Goal: Ask a question: Seek information or help from site administrators or community

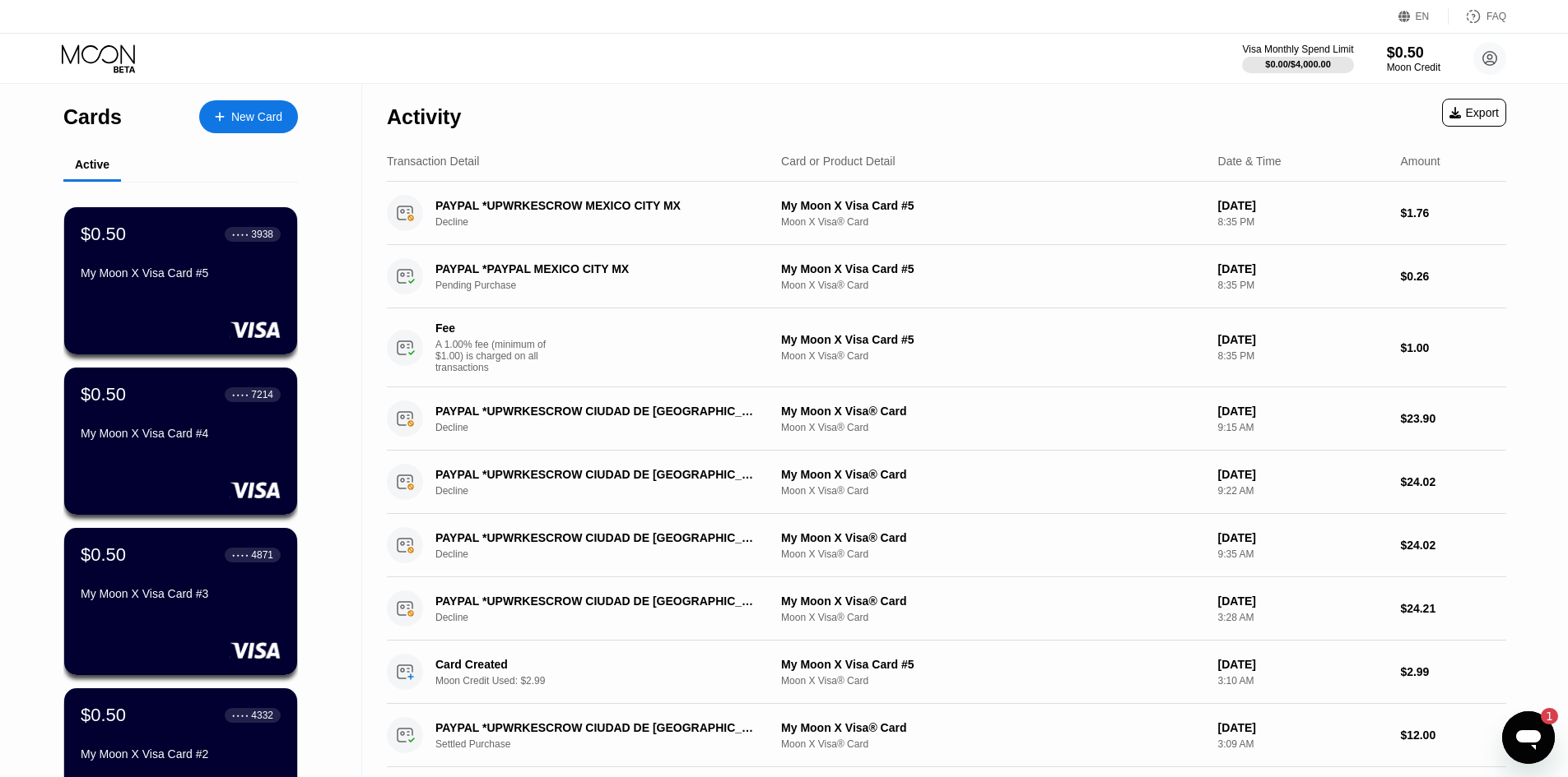
click at [1533, 721] on div "1" at bounding box center [1541, 717] width 33 height 17
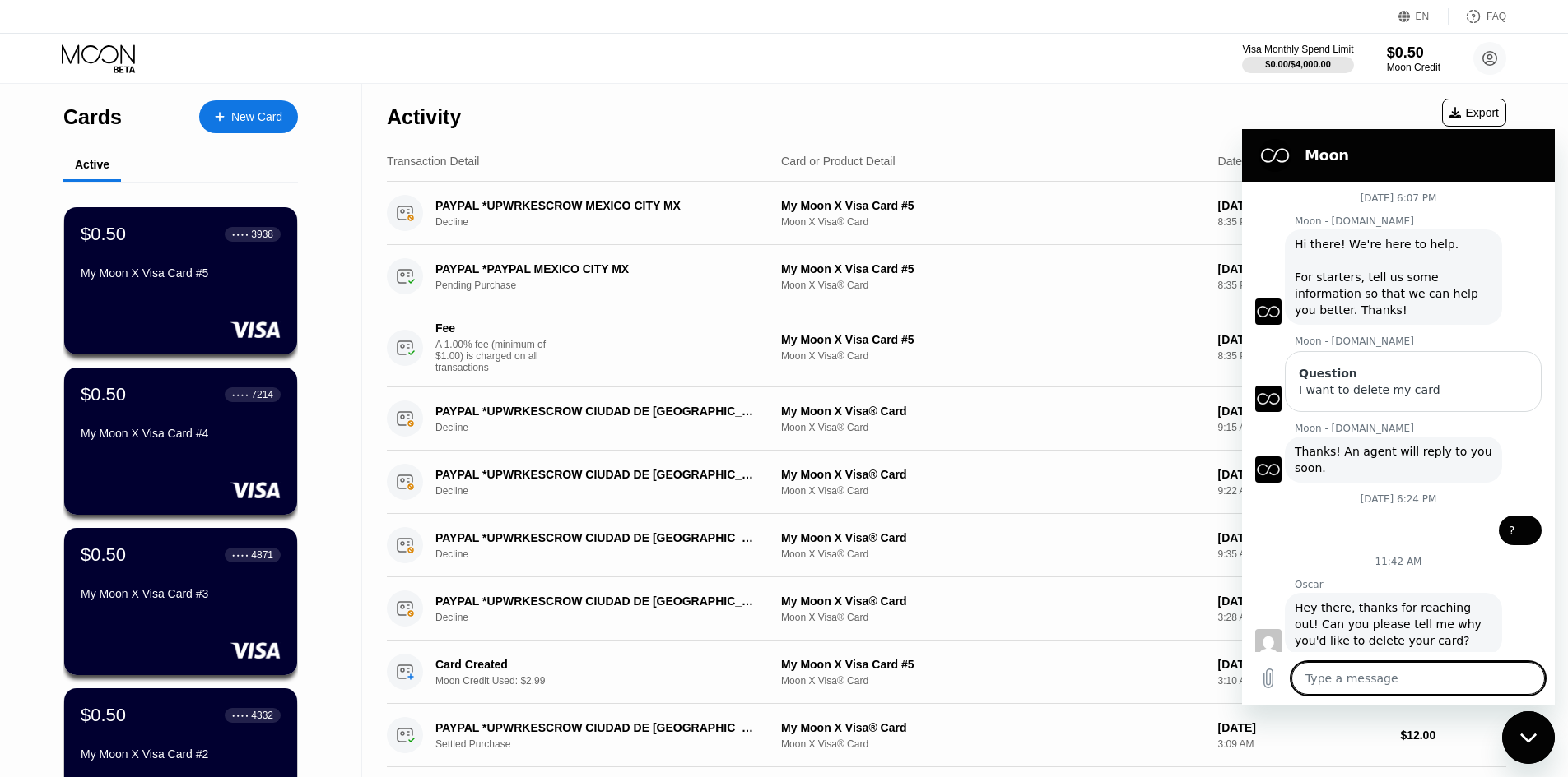
type textarea "x"
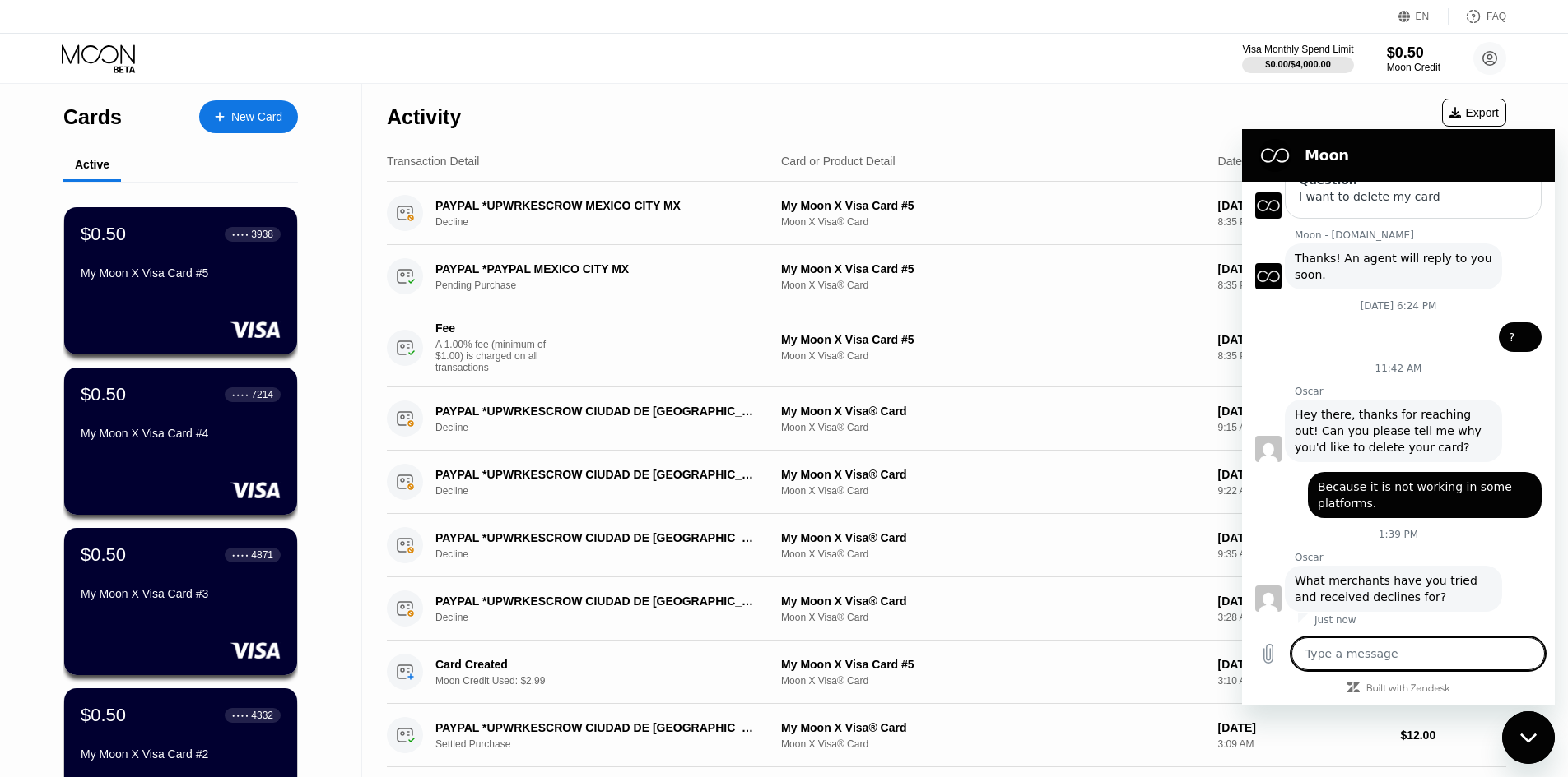
scroll to position [197, 0]
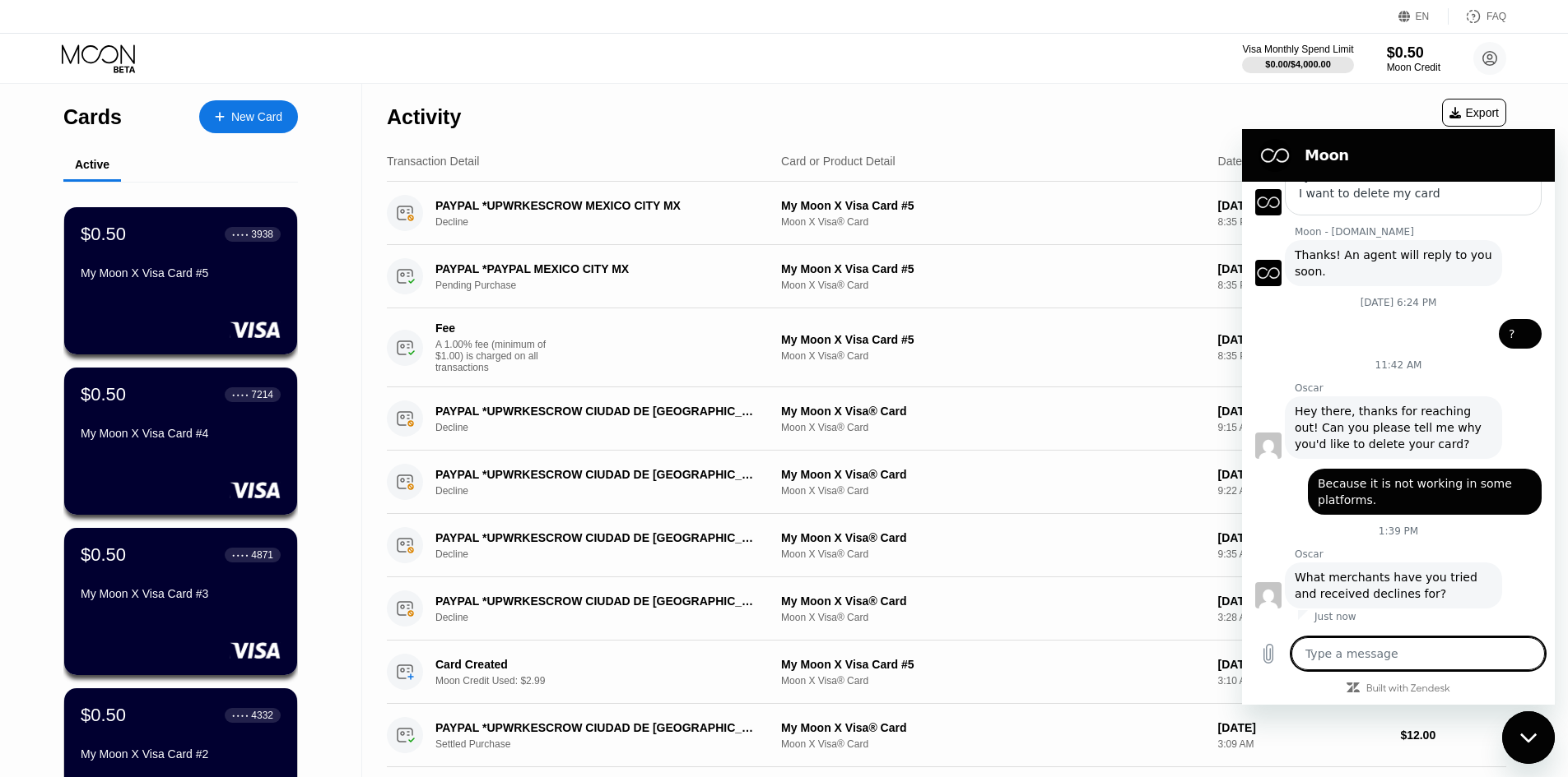
click at [1392, 660] on textarea at bounding box center [1418, 654] width 254 height 32
type textarea "p"
type textarea "x"
type textarea "pa"
type textarea "x"
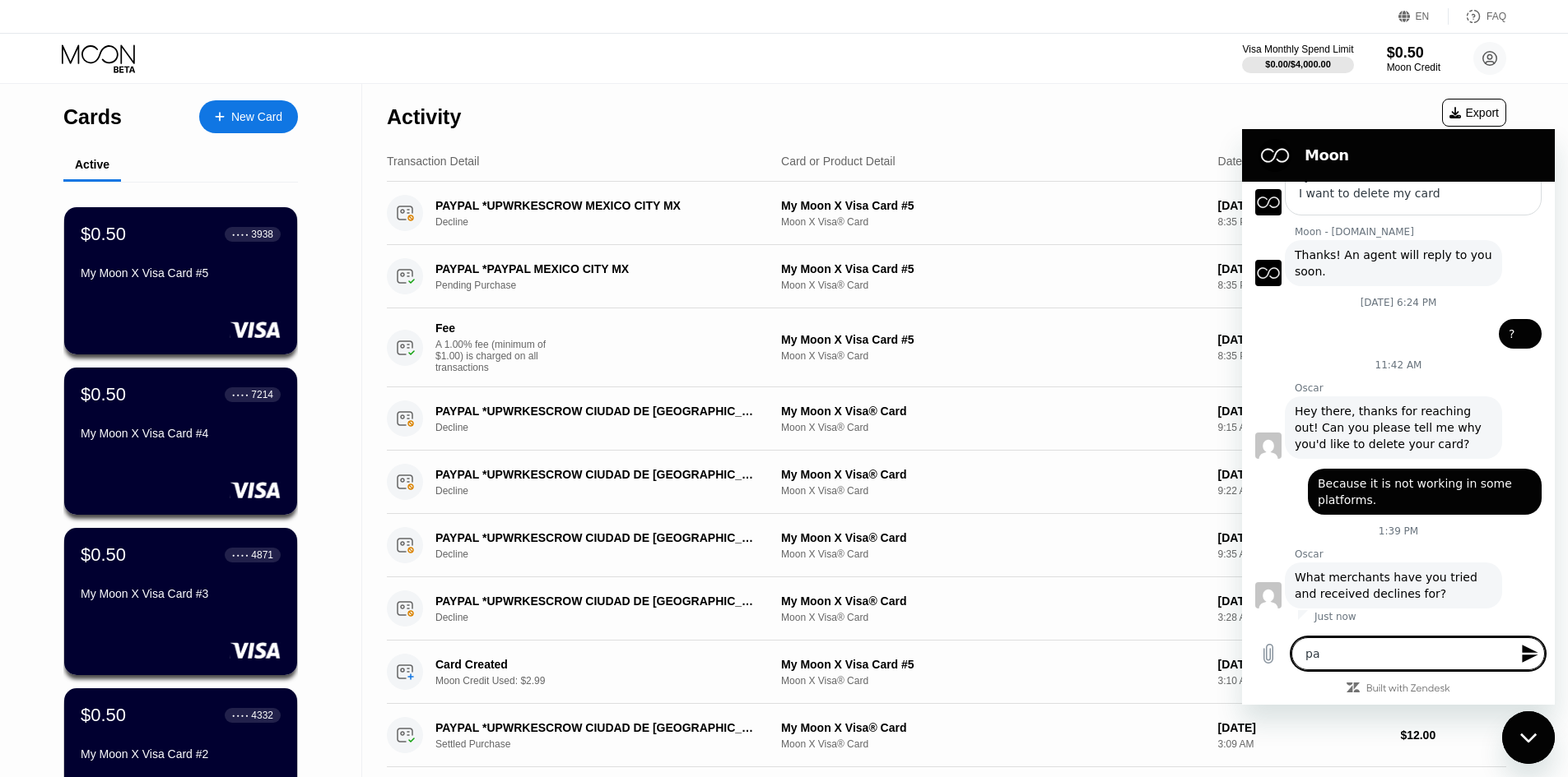
type textarea "pay"
type textarea "x"
type textarea "payp"
type textarea "x"
type textarea "paypa"
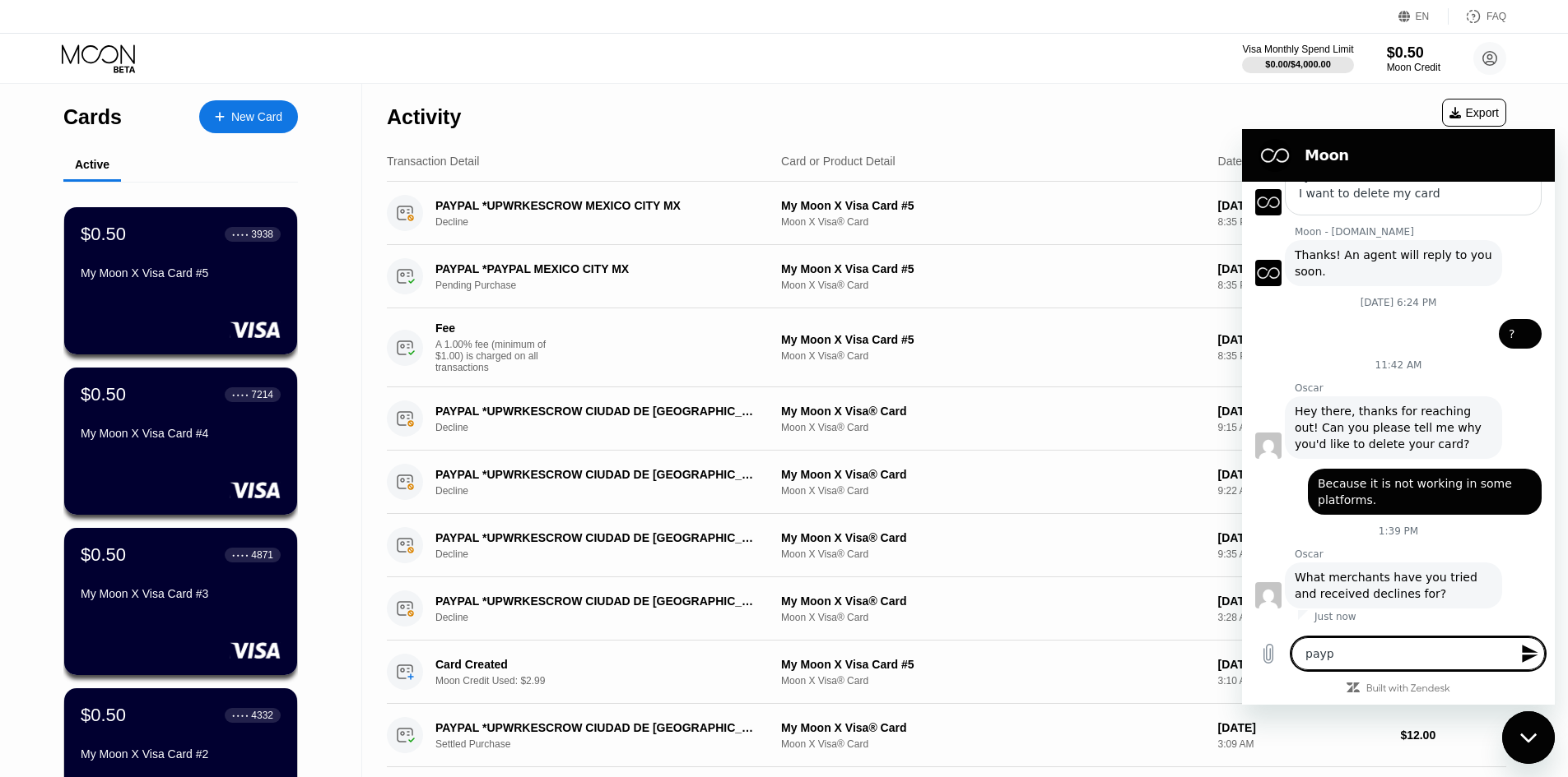
type textarea "x"
type textarea "paypal"
type textarea "x"
type textarea "Ipaypal"
type textarea "x"
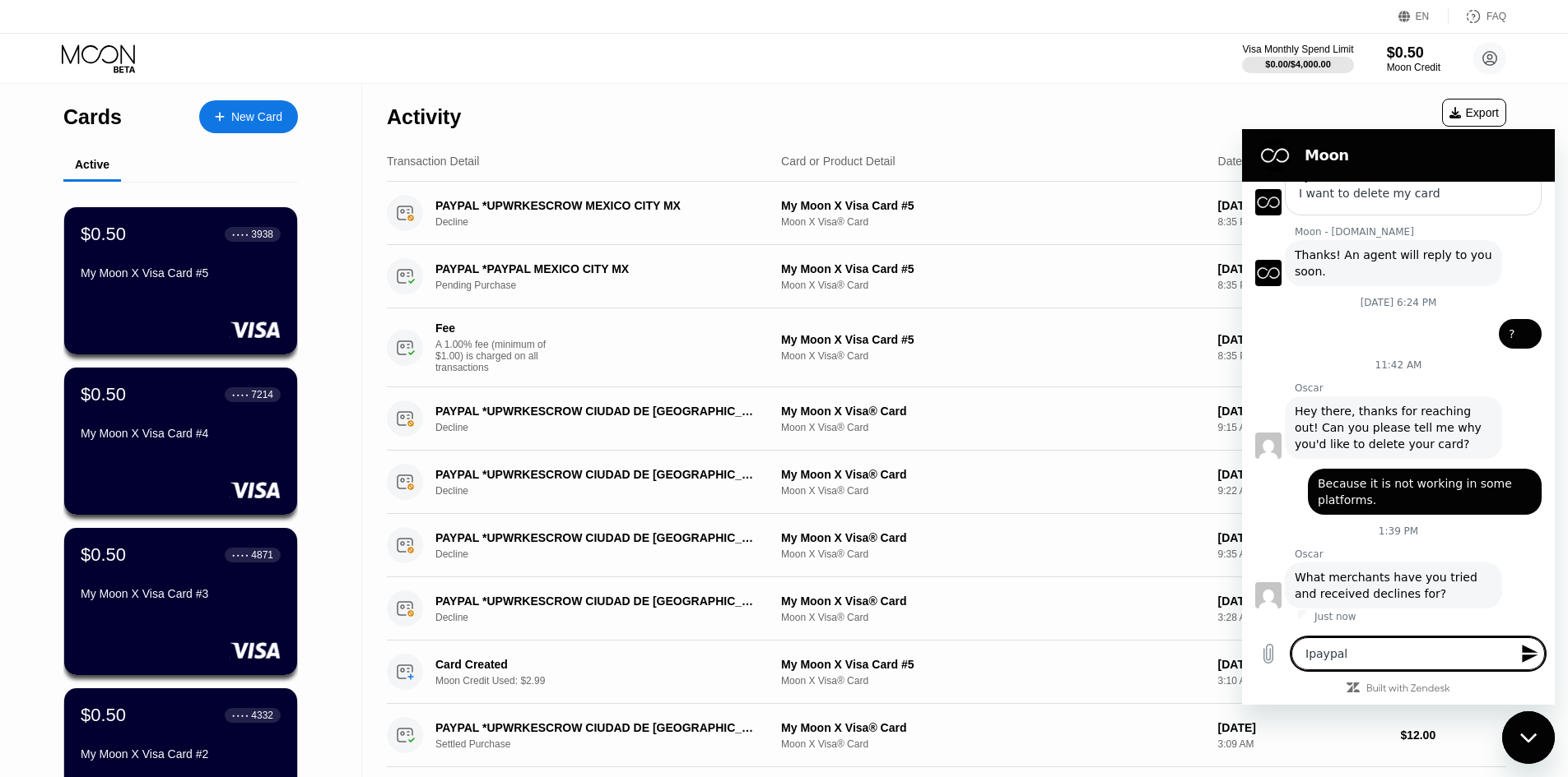
type textarea "I paypal"
type textarea "x"
type textarea "I cpaypal"
type textarea "x"
type textarea "I capaypal"
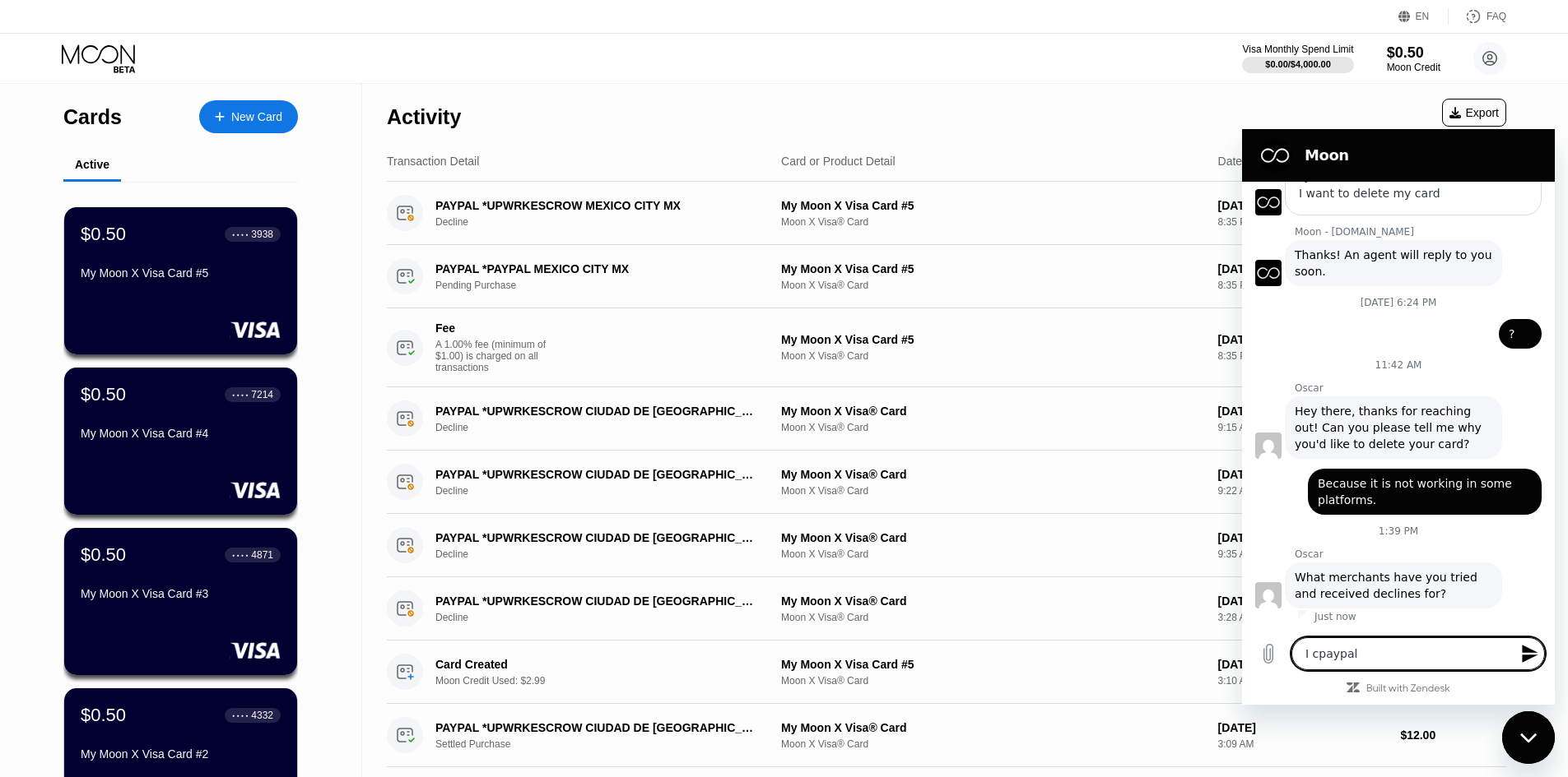
type textarea "x"
type textarea "I canpaypal"
type textarea "x"
type textarea "I can paypal"
type textarea "x"
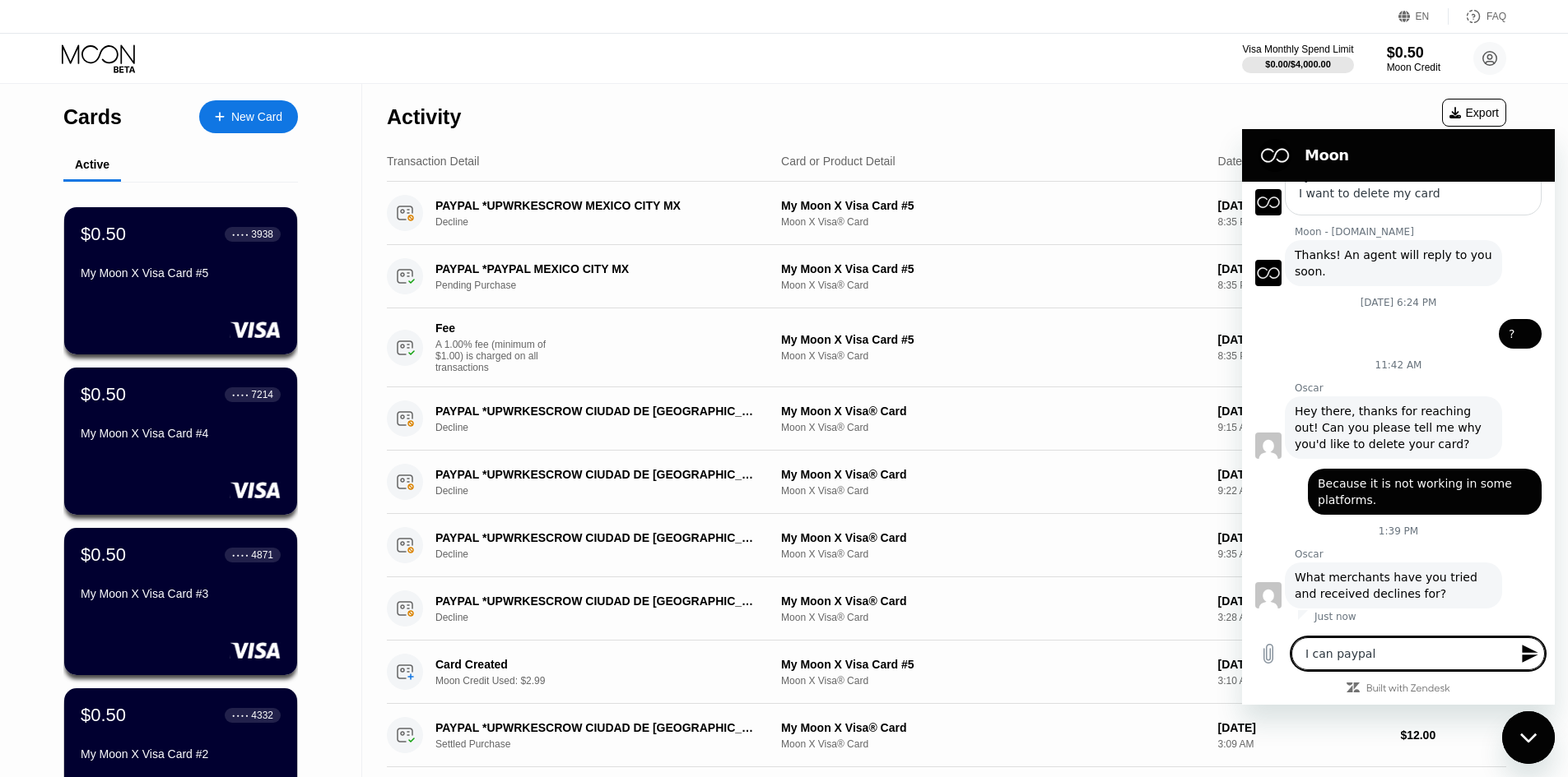
type textarea "I can cpaypal"
type textarea "x"
type textarea "I can paypal"
type textarea "x"
type textarea "I canpaypal"
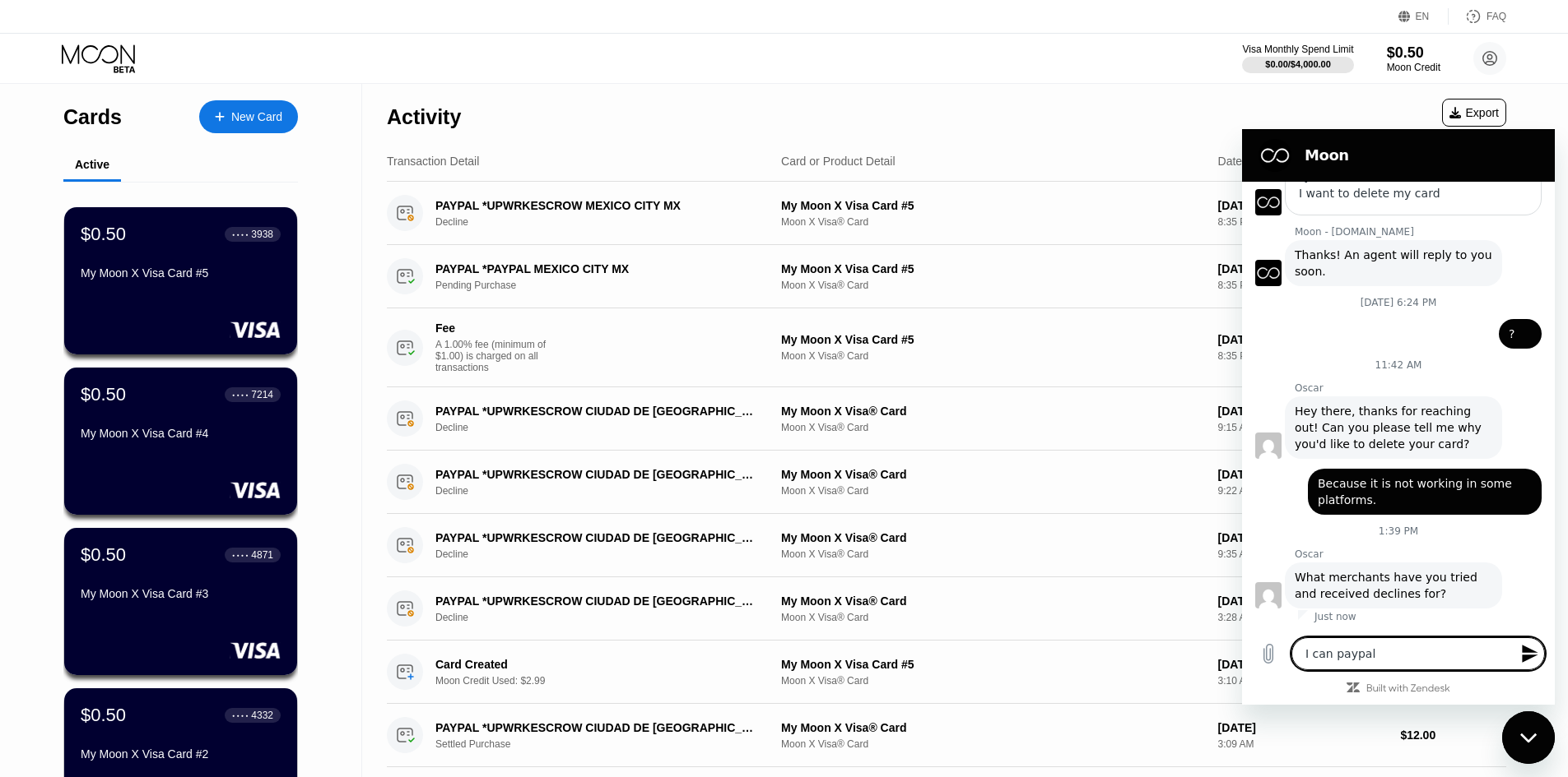
type textarea "x"
type textarea "I can'paypal"
type textarea "x"
type textarea "I can'tpaypal"
type textarea "x"
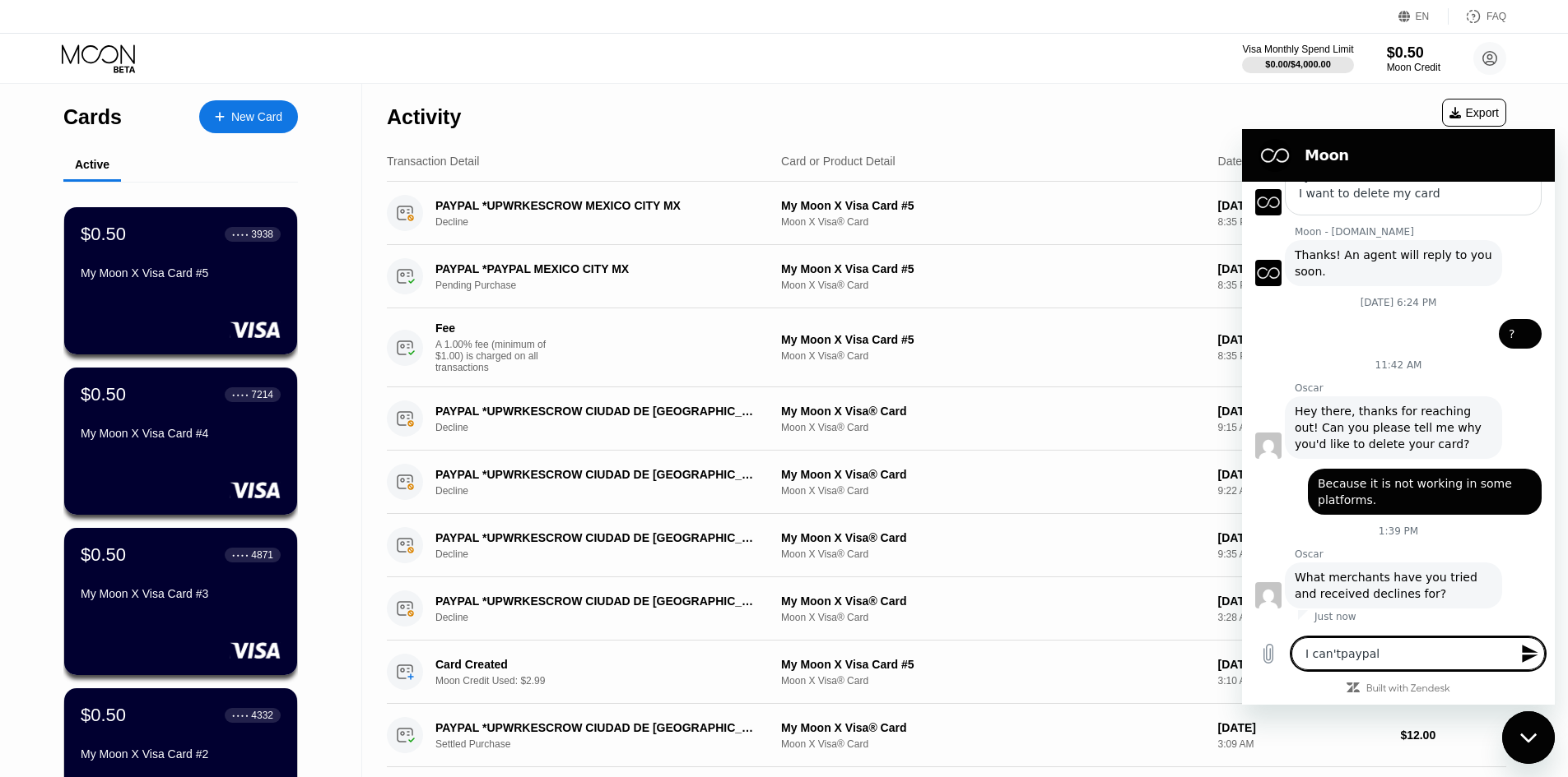
type textarea "I can't paypal"
type textarea "x"
type textarea "I can't cpaypal"
type textarea "x"
type textarea "I can't copaypal"
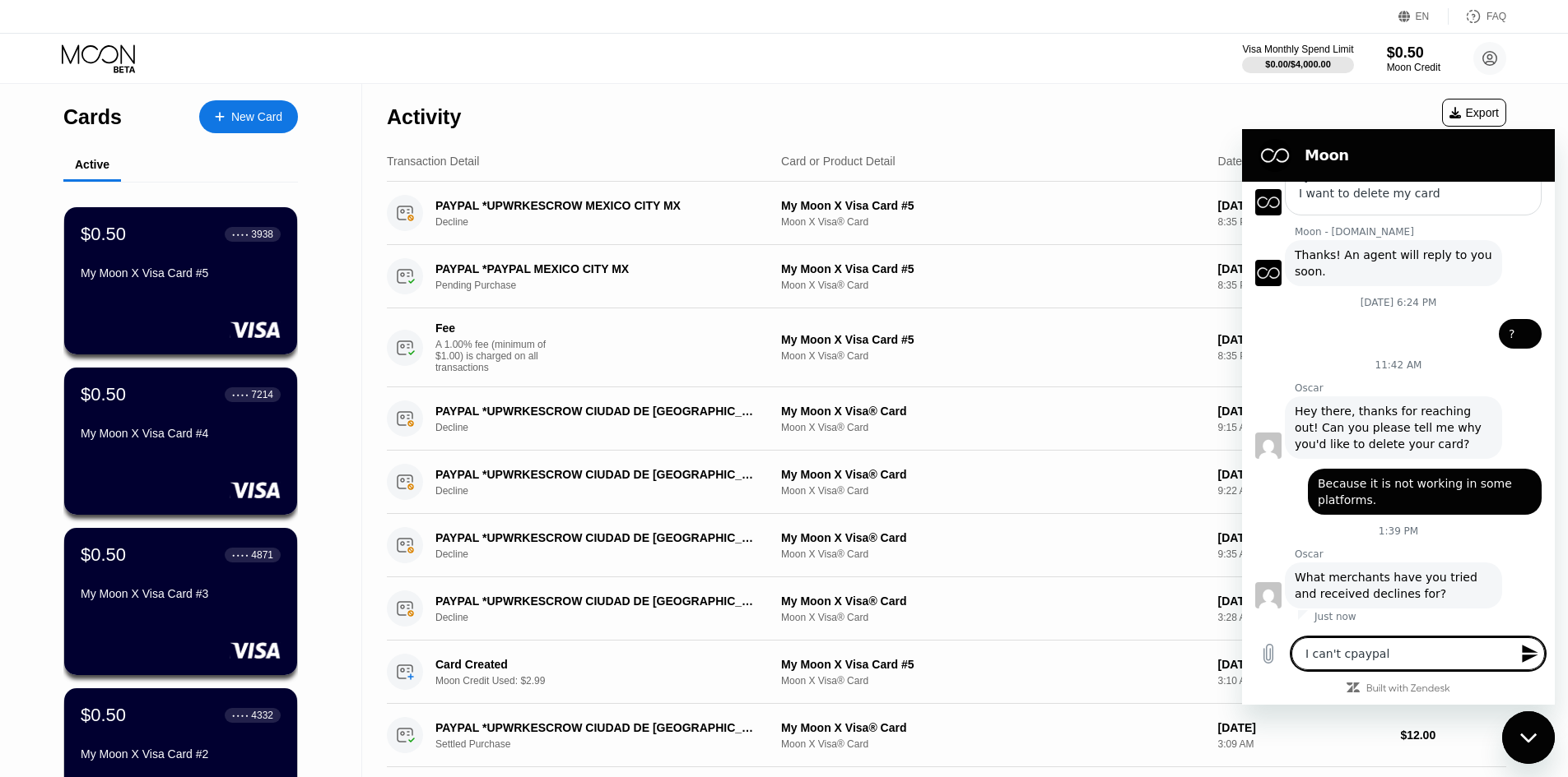
type textarea "x"
type textarea "I can't conpaypal"
type textarea "x"
type textarea "I can't connpaypal"
type textarea "x"
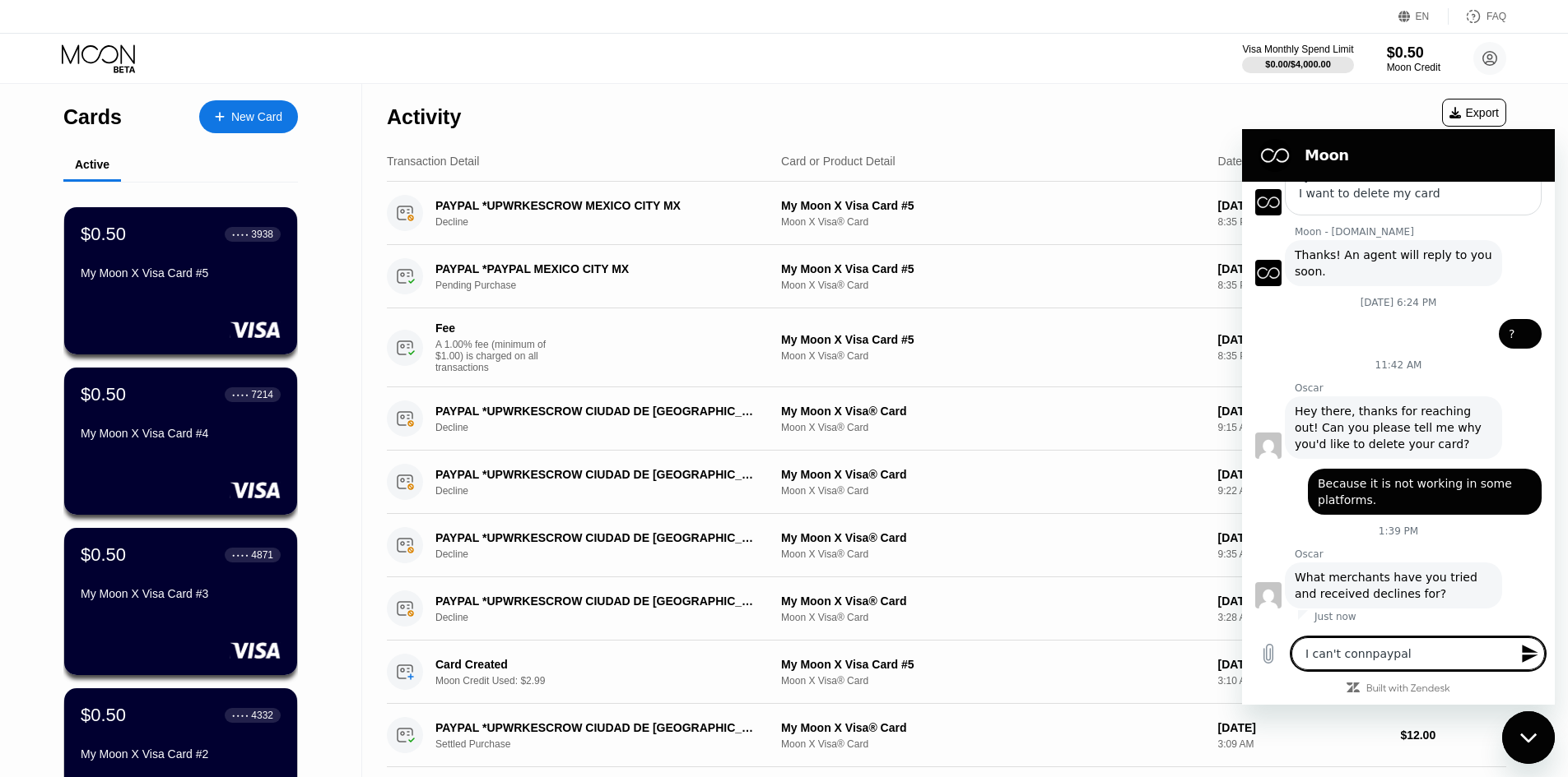
type textarea "I can't connepaypal"
type textarea "x"
type textarea "I can't connecpaypal"
type textarea "x"
type textarea "I can't connectpaypal"
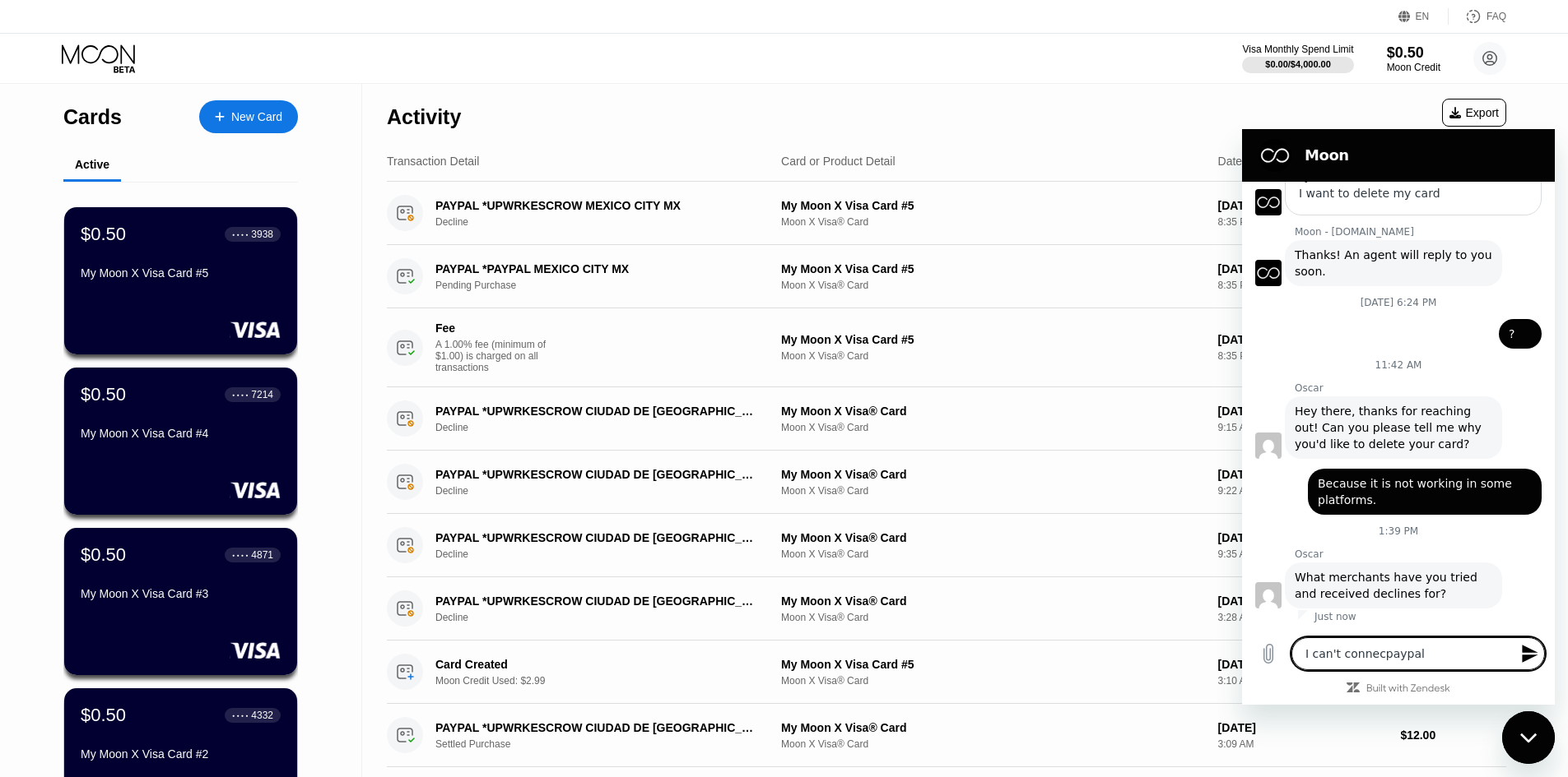
type textarea "x"
type textarea "I can't connect paypal"
type textarea "x"
type textarea "I can't connect tpaypal"
type textarea "x"
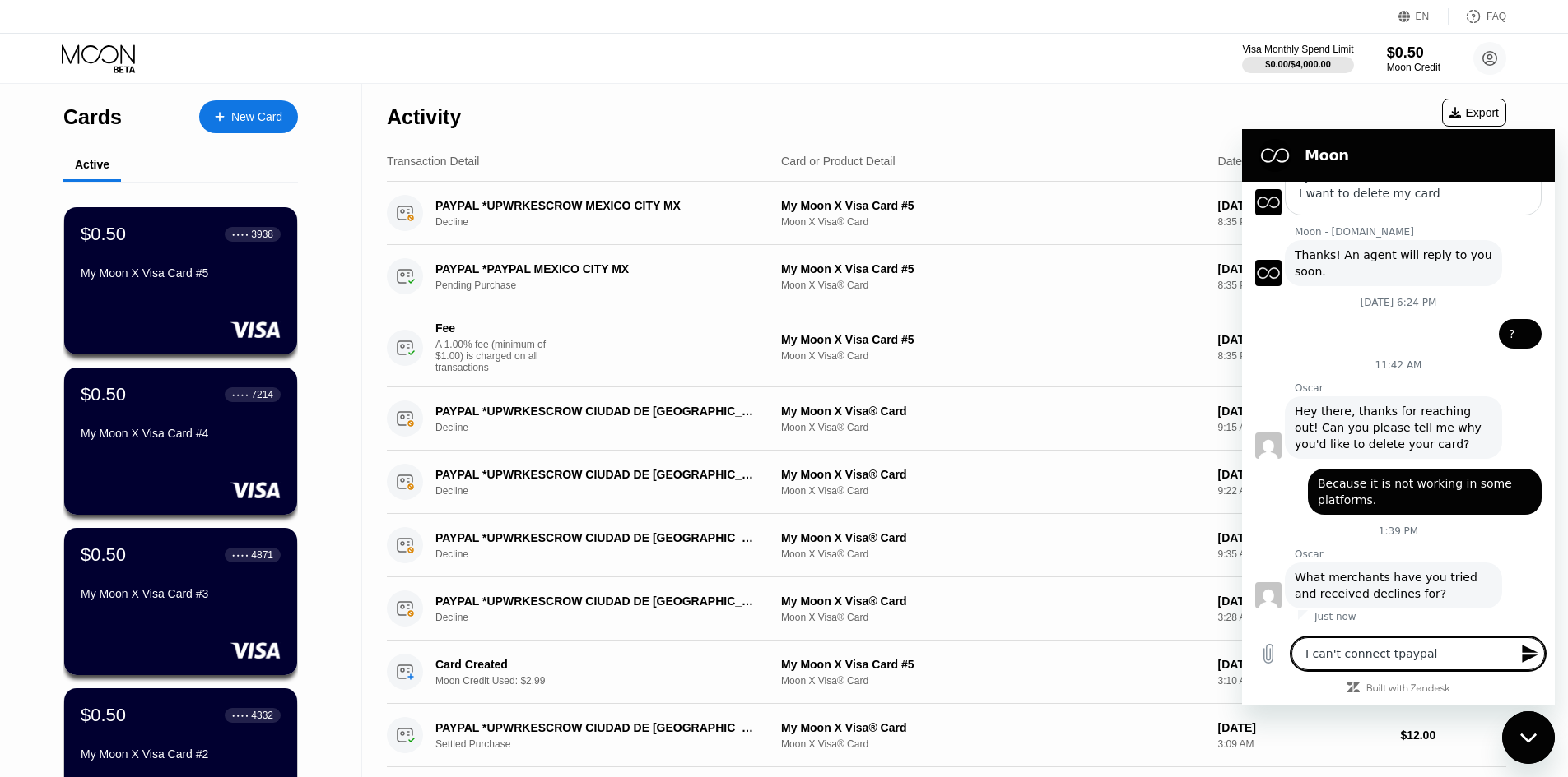
type textarea "I can't connect thpaypal"
type textarea "x"
type textarea "I can't connect thepaypal"
type textarea "x"
type textarea "I can't connect the paypal"
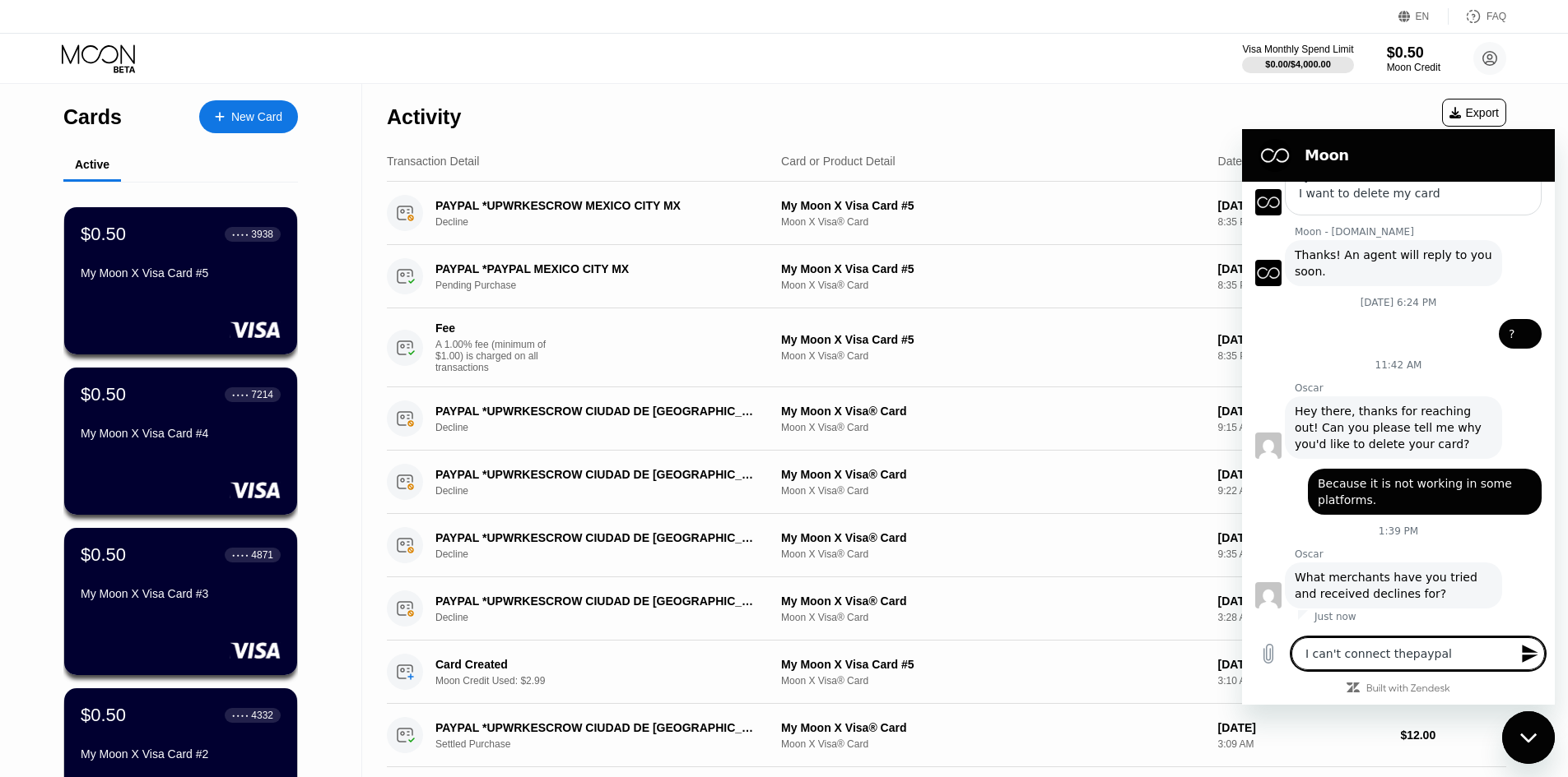
type textarea "x"
type textarea "I can't connect the cpaypal"
type textarea "x"
type textarea "I can't connect the capaypal"
type textarea "x"
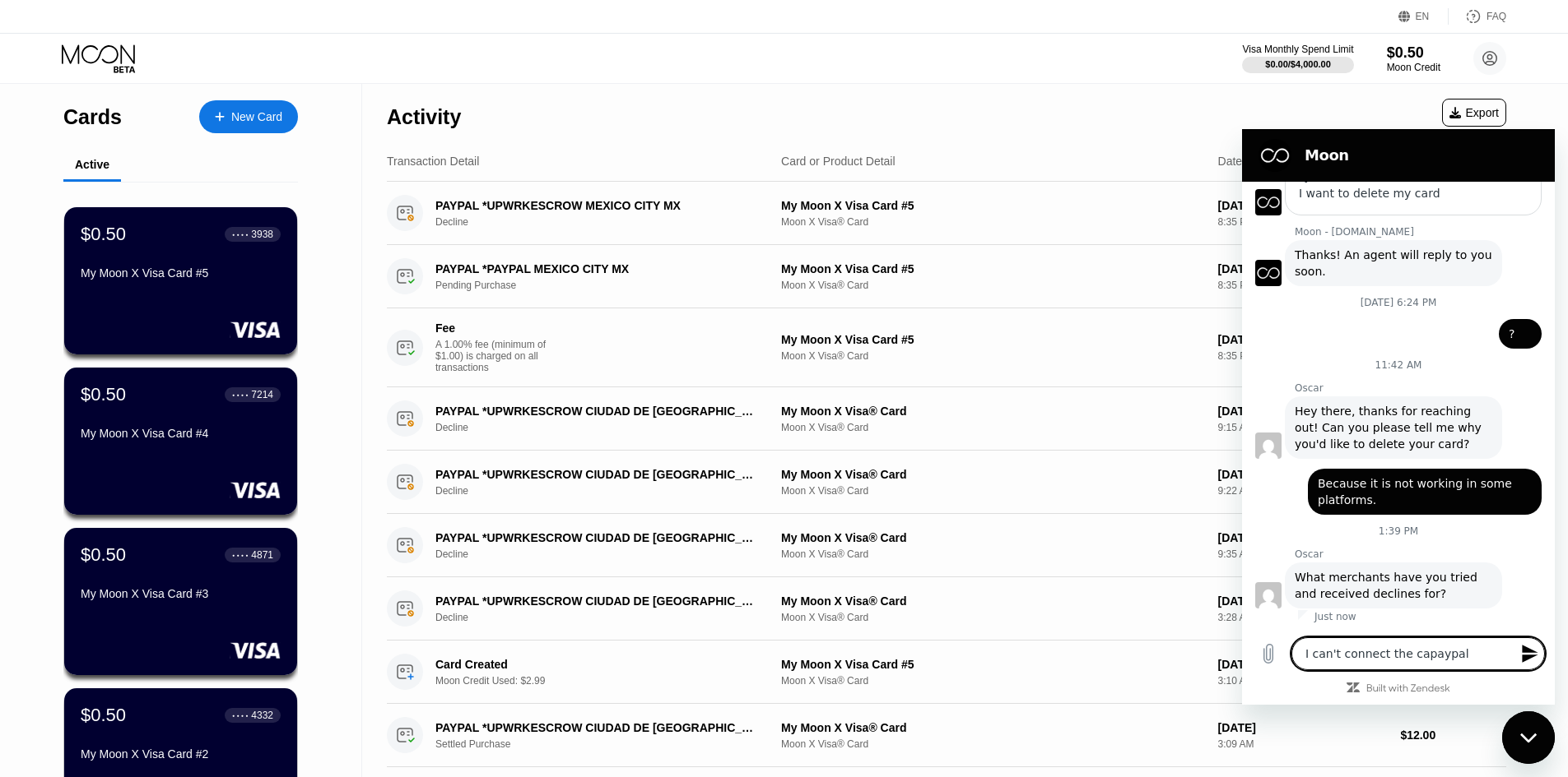
type textarea "I can't connect the carpaypal"
type textarea "x"
type textarea "I can't connect the car paypal"
type textarea "x"
type textarea "I can't connect the carpaypal"
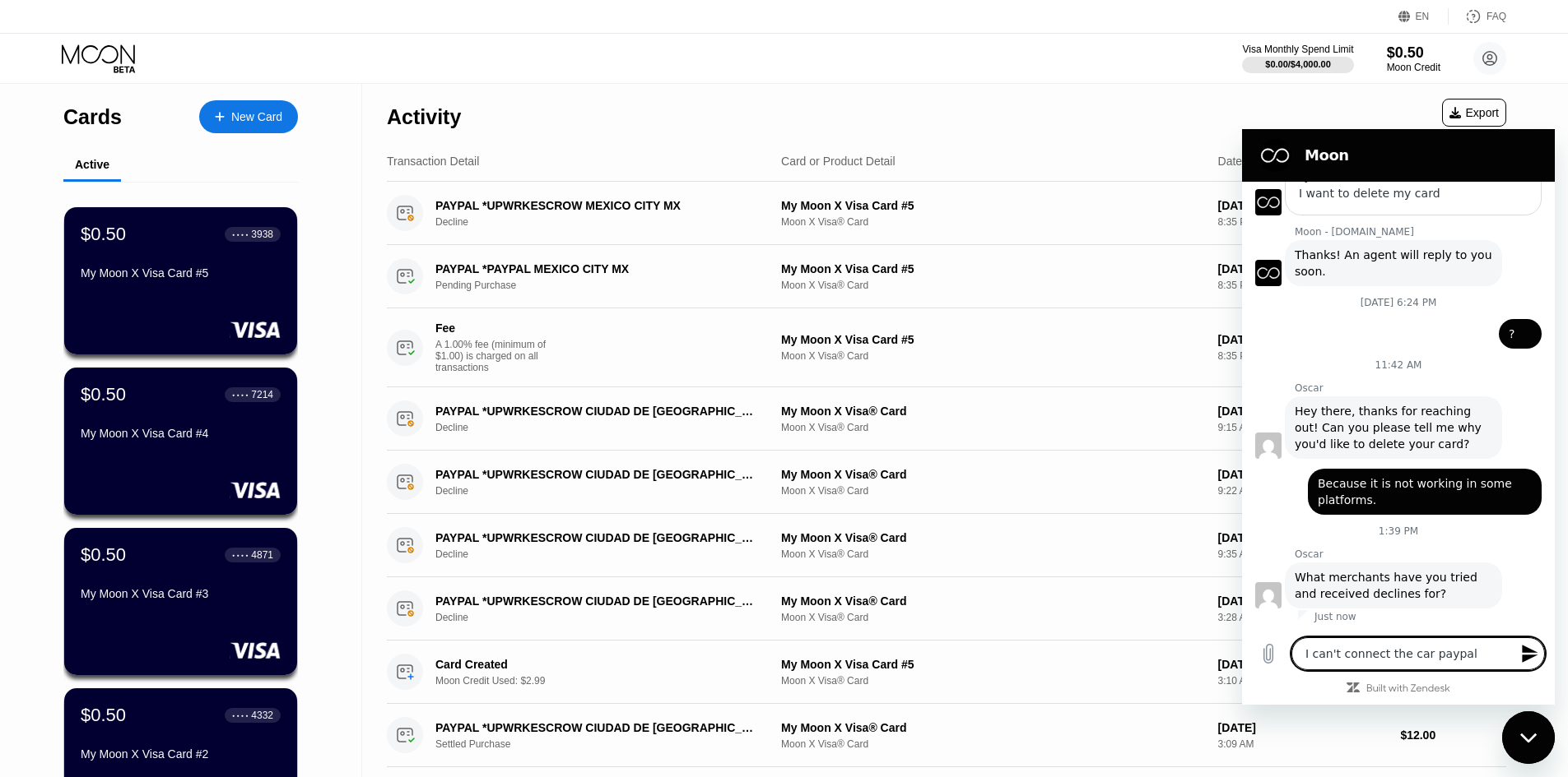
type textarea "x"
type textarea "I can't connect the cardpaypal"
type textarea "x"
type textarea "I can't connect the card paypal"
type textarea "x"
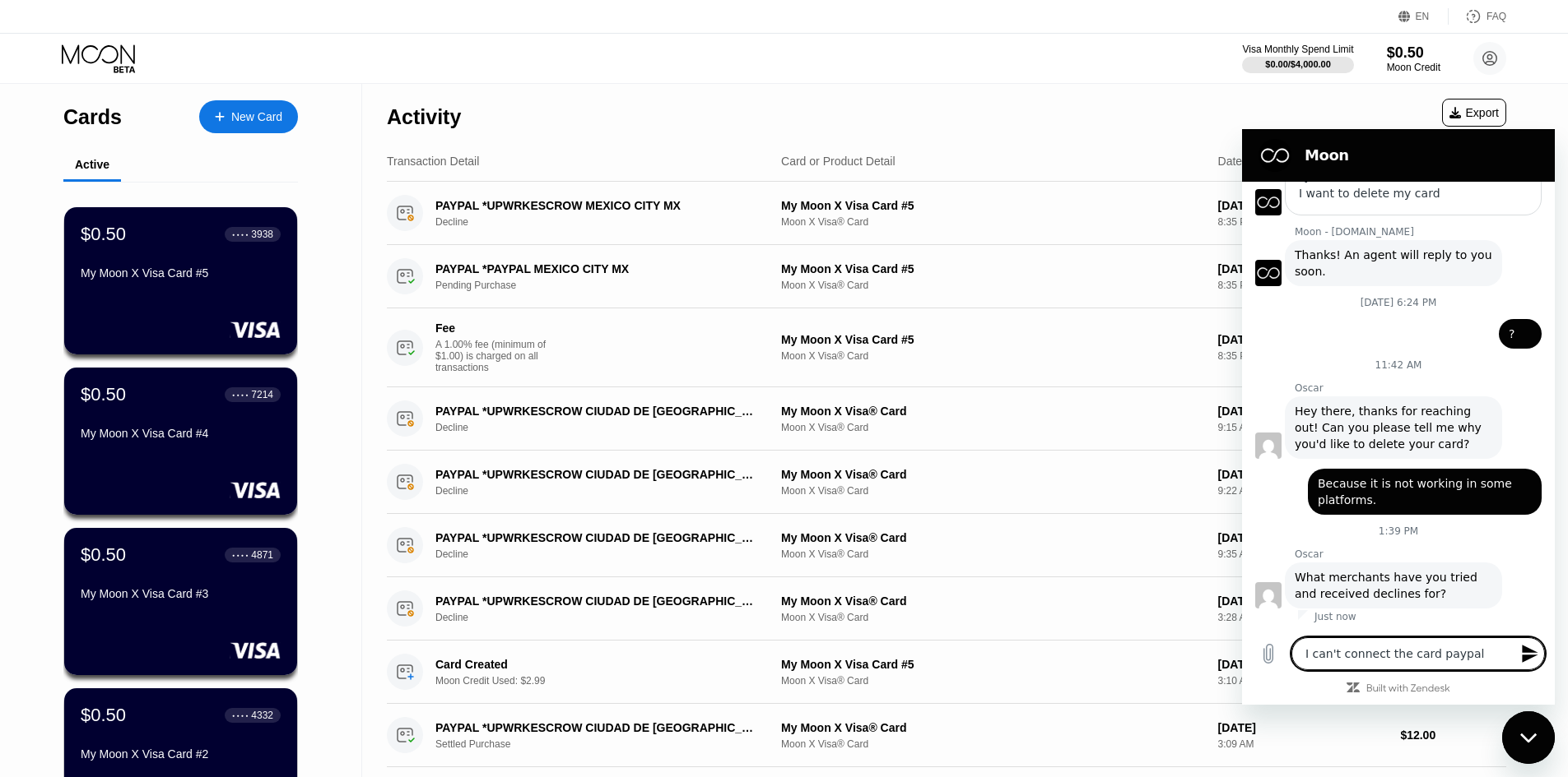
type textarea "I can't connect the card tpaypal"
type textarea "x"
type textarea "I can't connect the card topaypal"
type textarea "x"
type textarea "I can't connect the card to paypal"
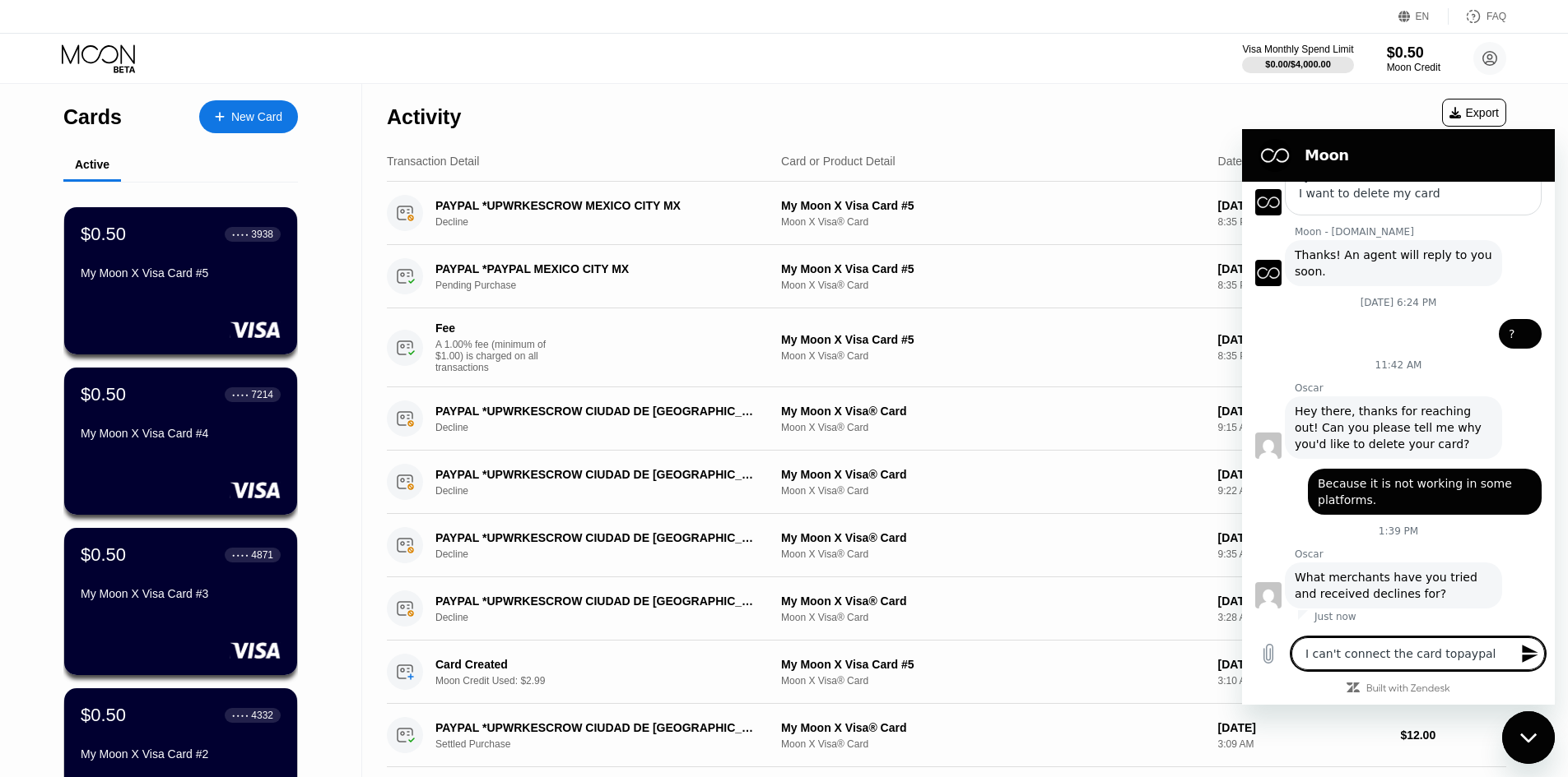
type textarea "x"
type textarea "I can't connect the card to"
type textarea "x"
type textarea "I can't connect the card to P"
type textarea "x"
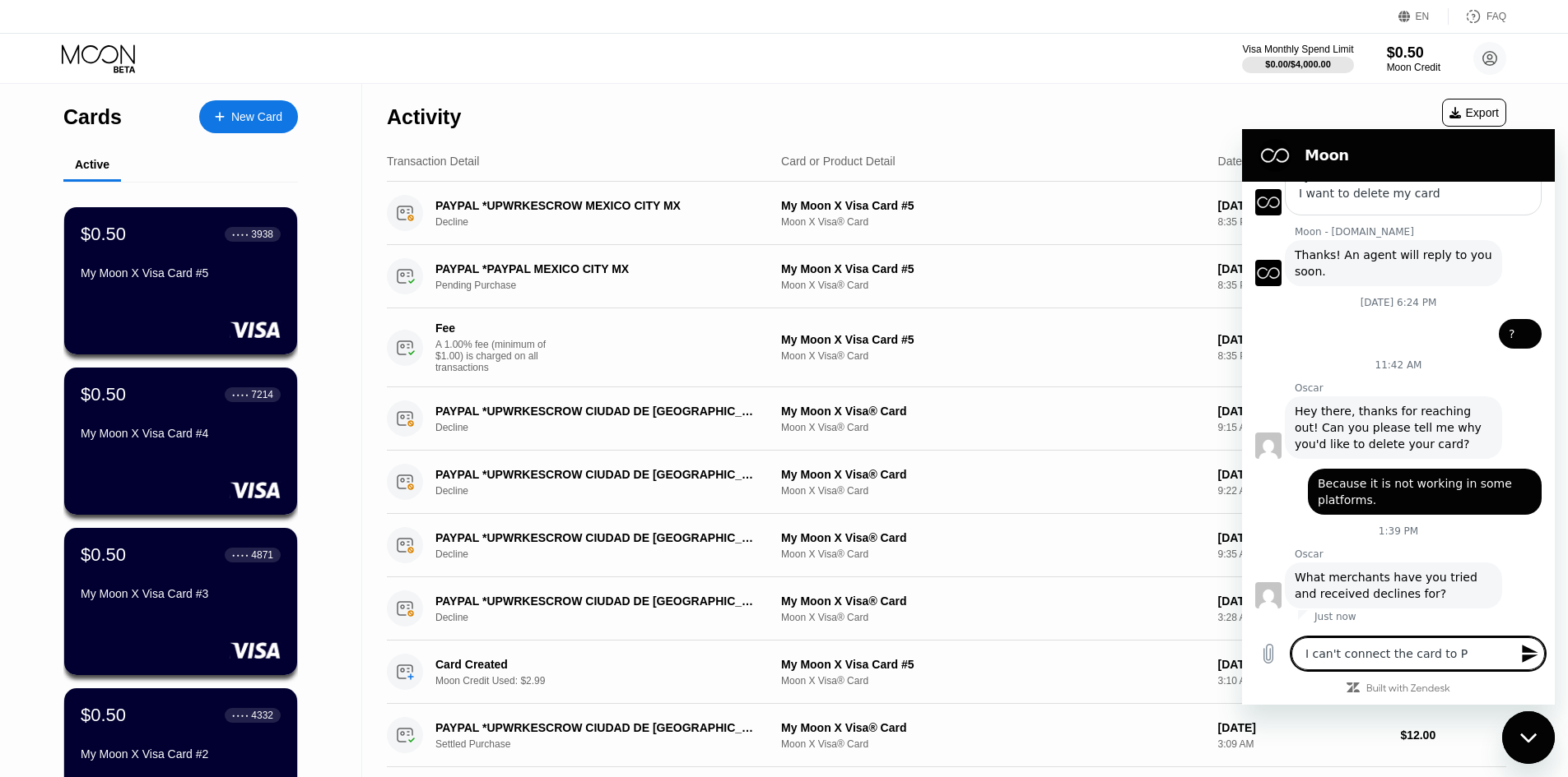
type textarea "I can't connect the card to Pa"
type textarea "x"
type textarea "I can't connect the card to Pay"
type textarea "x"
type textarea "I can't connect the card to Payp"
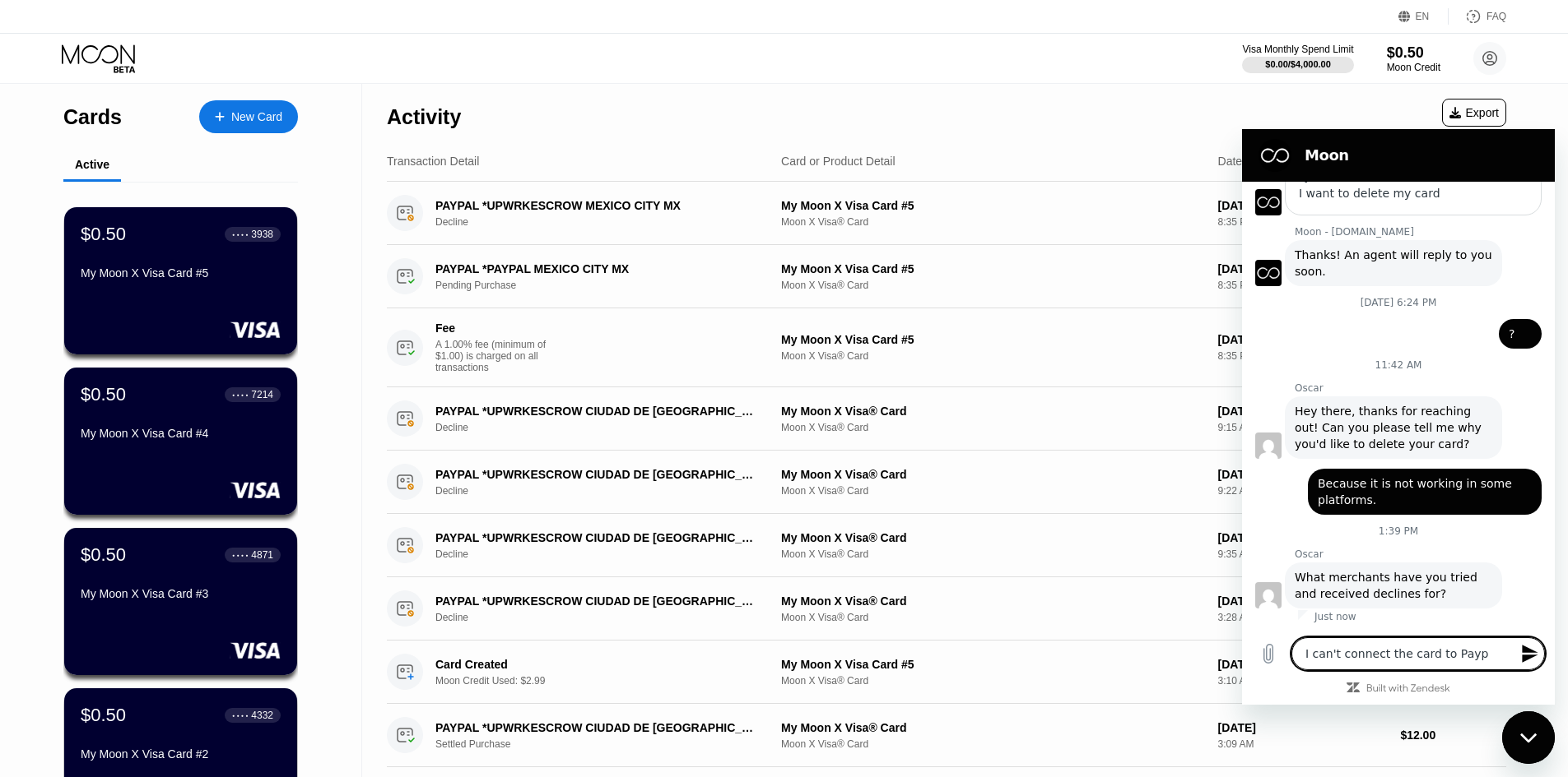
type textarea "x"
type textarea "I can't connect the card to Paypa"
type textarea "x"
type textarea "I can't connect the card to Paypal"
type textarea "x"
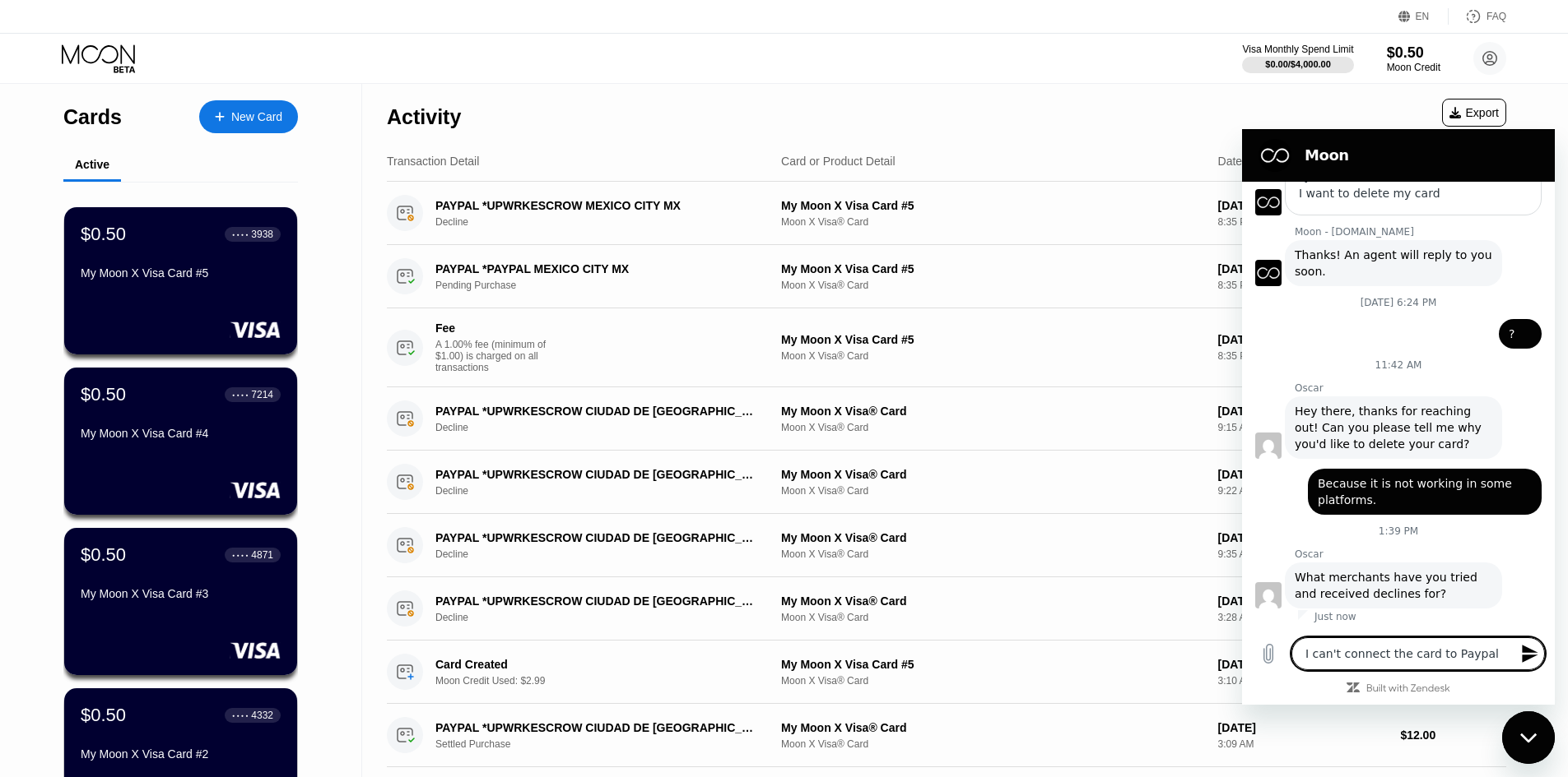
type textarea "I can't connect the card to Paypal."
type textarea "x"
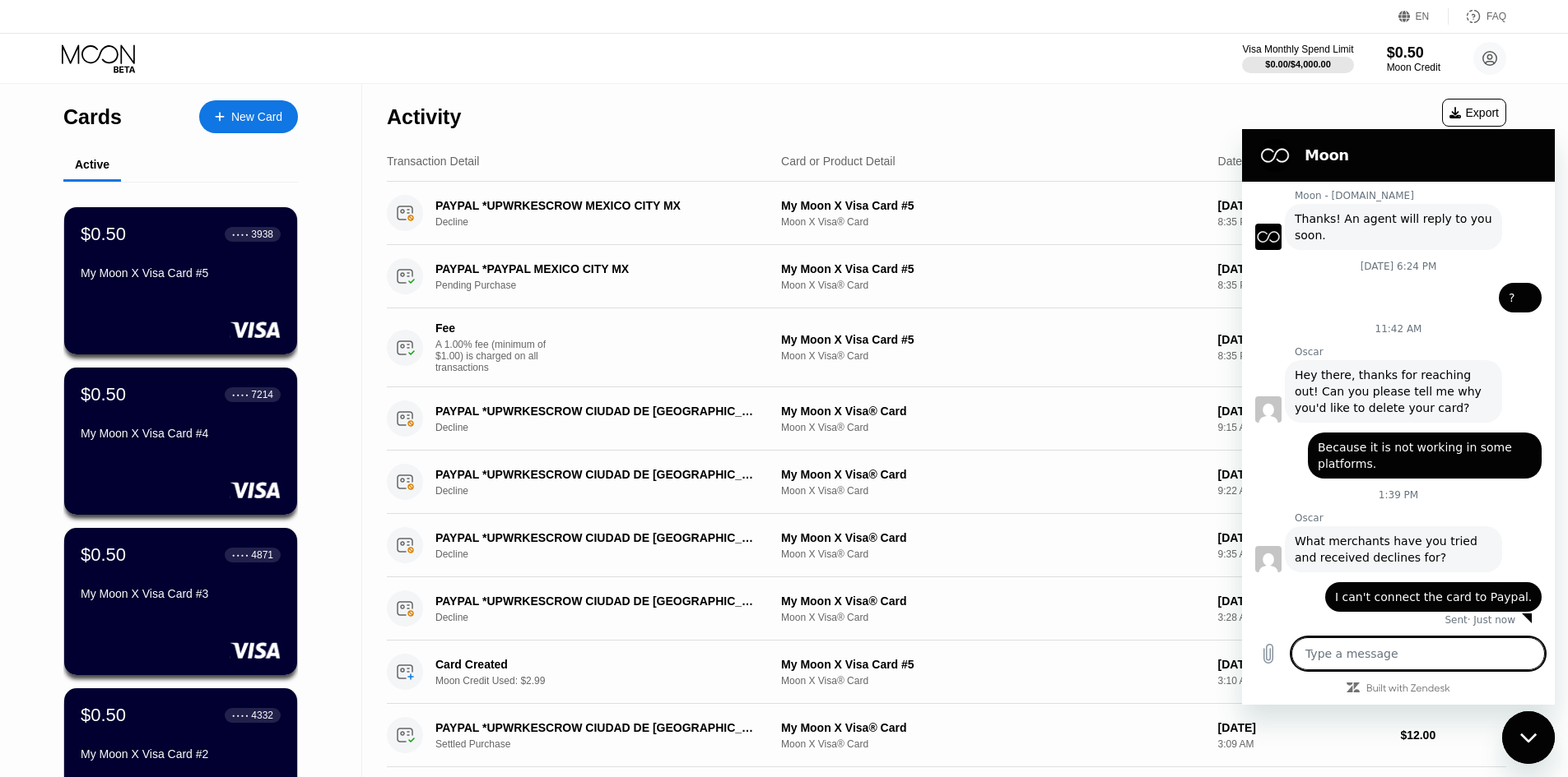
scroll to position [236, 0]
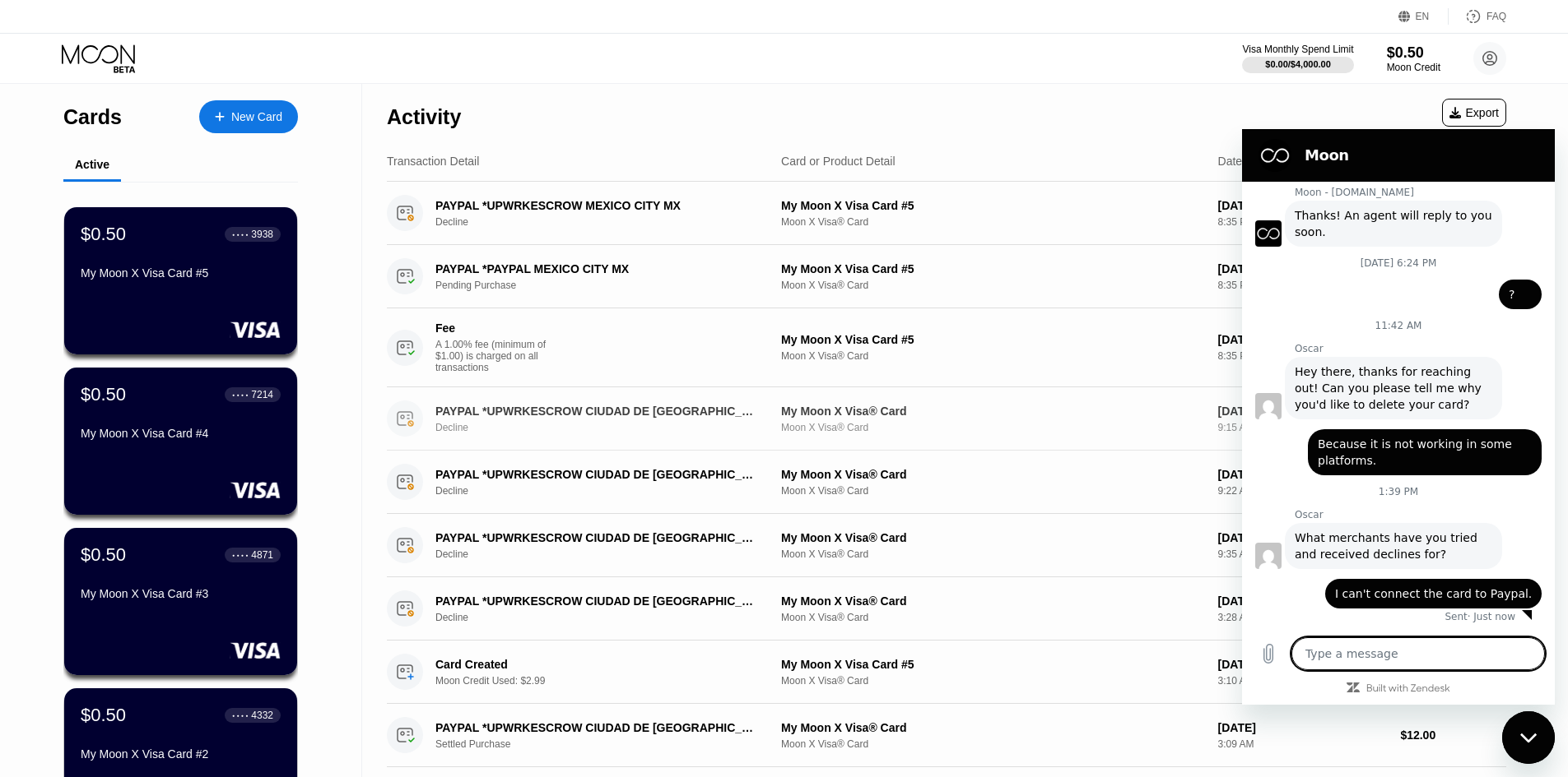
type textarea "x"
